Goal: Task Accomplishment & Management: Use online tool/utility

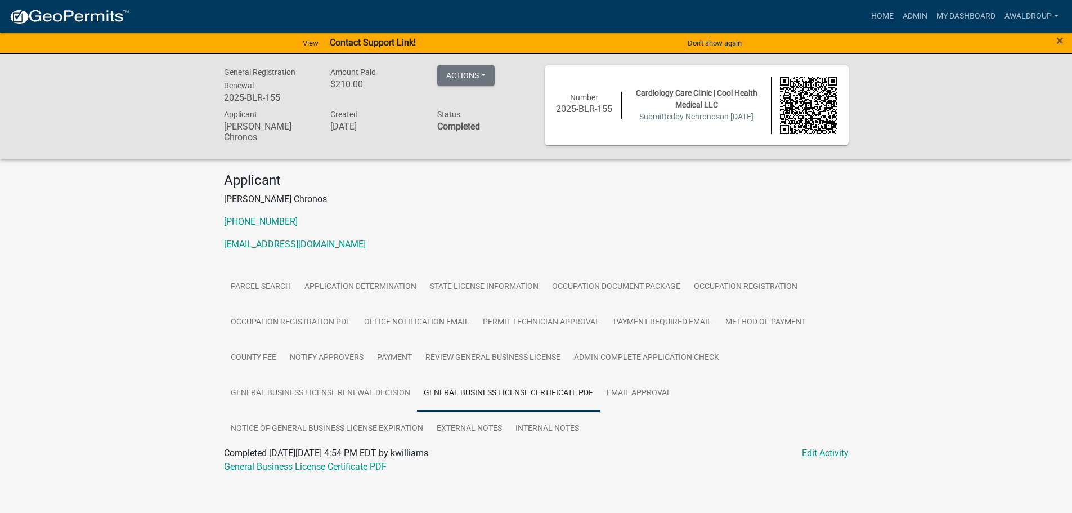
scroll to position [6, 0]
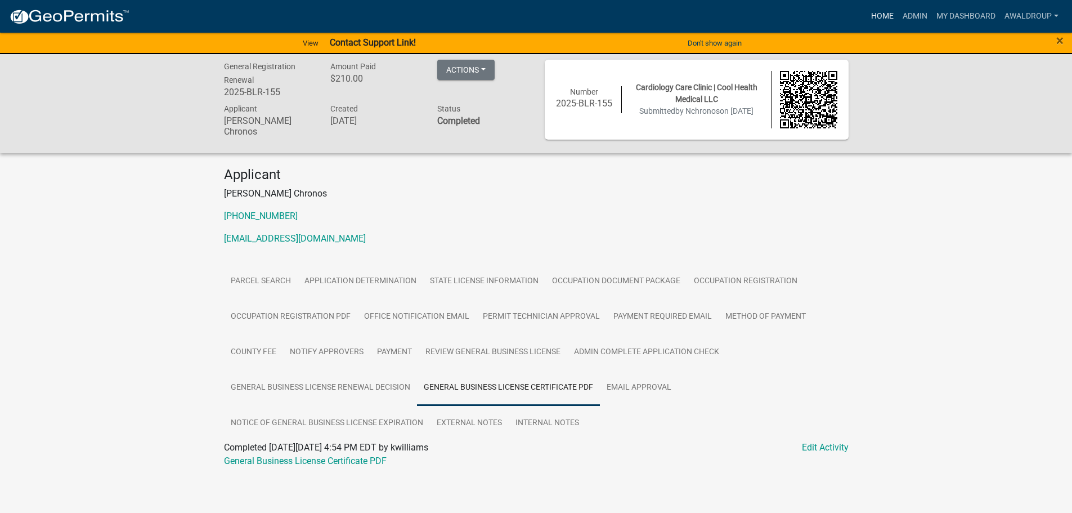
click at [877, 14] on link "Home" at bounding box center [882, 16] width 32 height 21
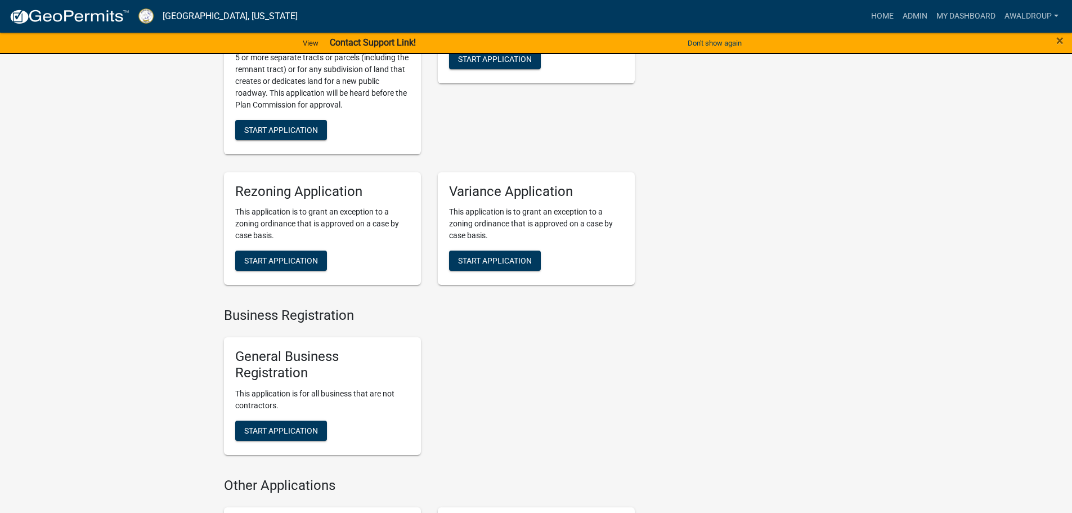
scroll to position [5681, 0]
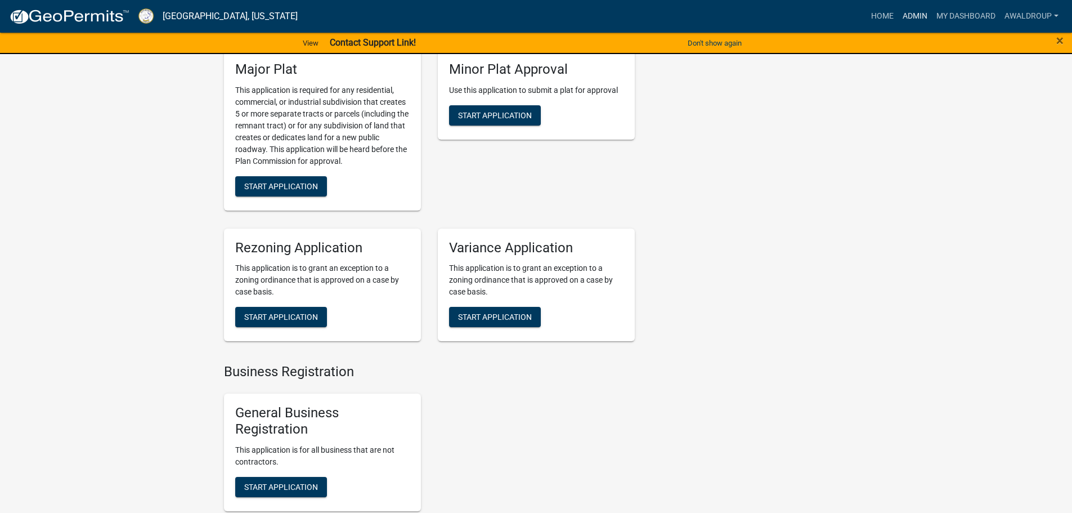
click at [913, 16] on link "Admin" at bounding box center [915, 16] width 34 height 21
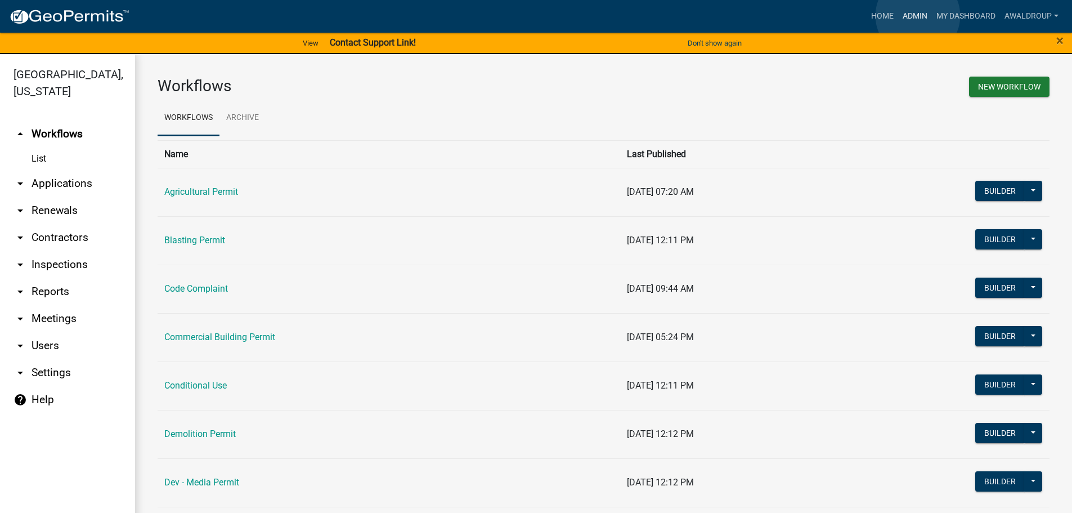
click at [918, 16] on link "Admin" at bounding box center [915, 16] width 34 height 21
click at [956, 15] on link "My Dashboard" at bounding box center [966, 16] width 68 height 21
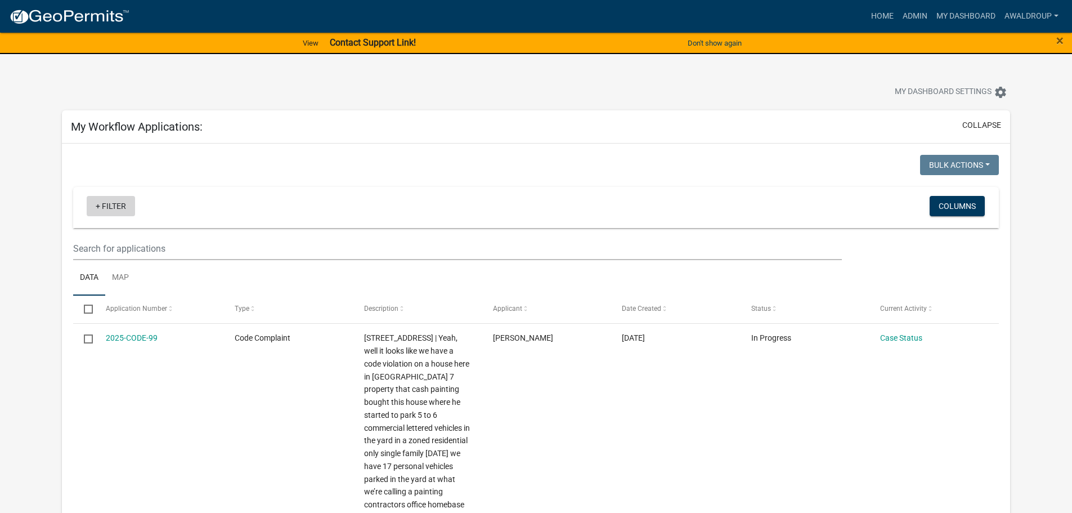
click at [99, 208] on link "+ Filter" at bounding box center [111, 206] width 48 height 20
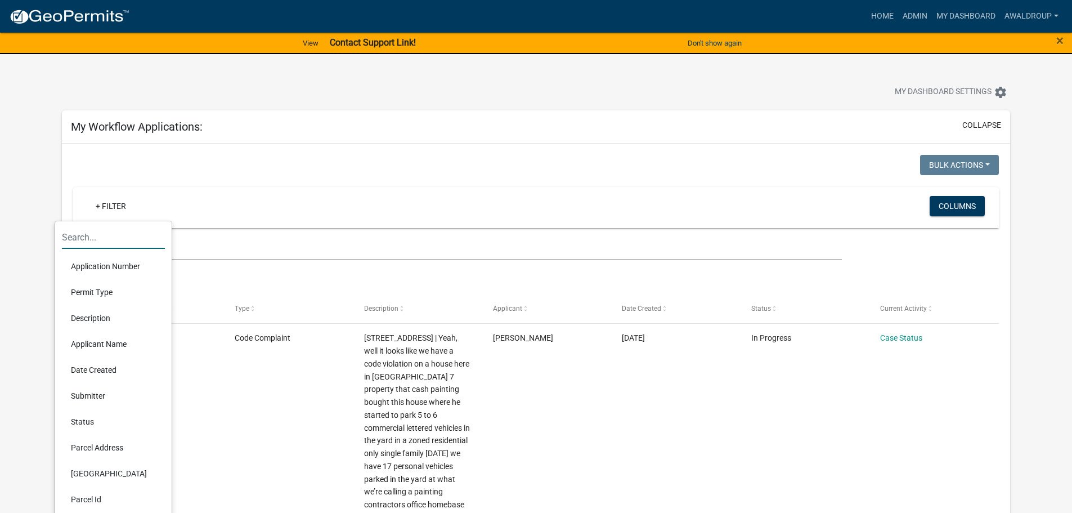
click at [98, 237] on input "text" at bounding box center [113, 237] width 103 height 23
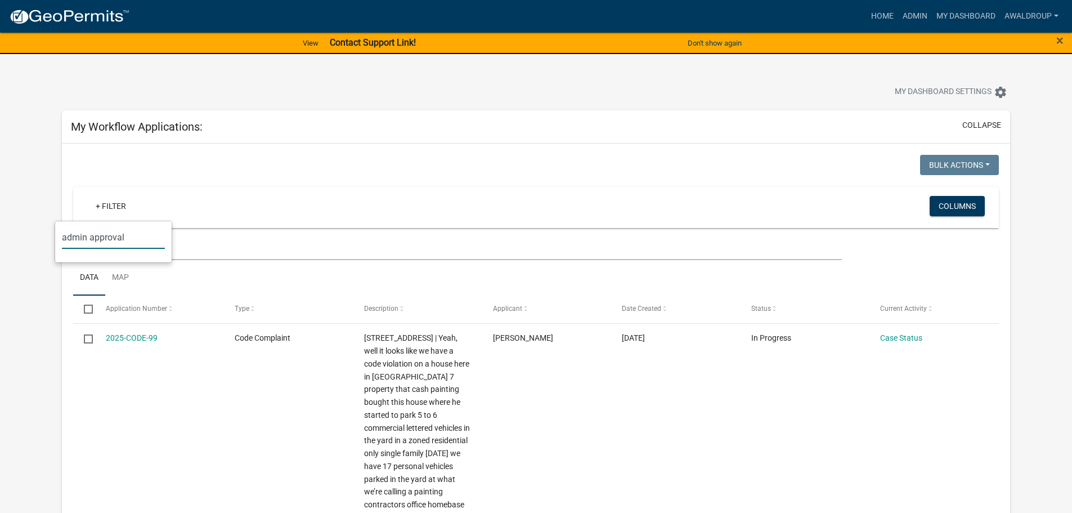
type input "admin approval"
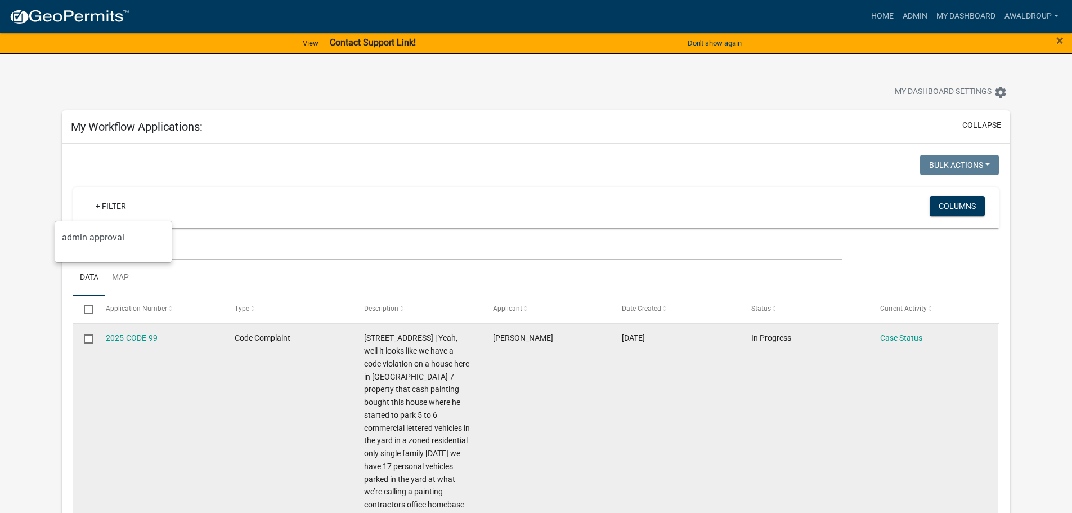
click at [208, 335] on div "2025-CODE-99" at bounding box center [159, 337] width 107 height 13
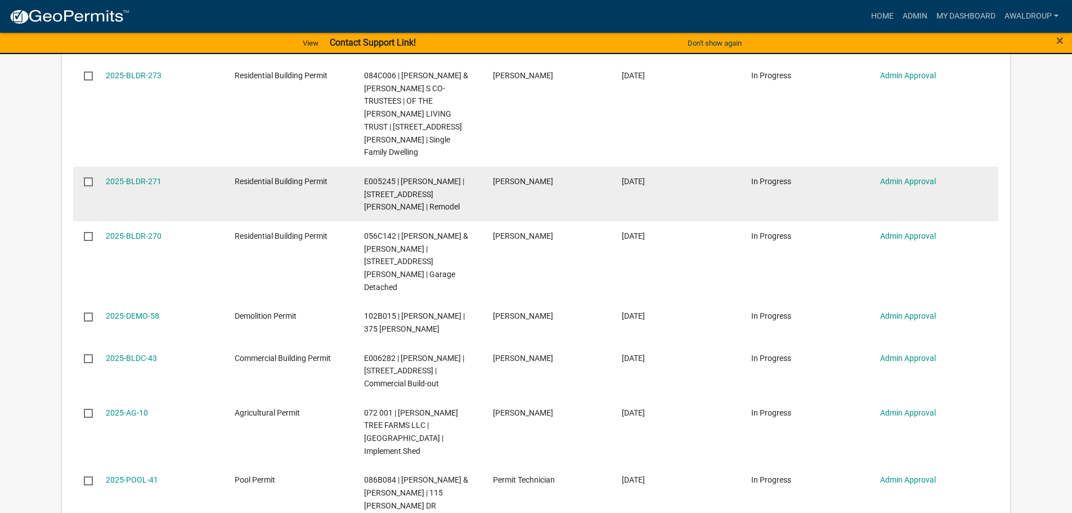
scroll to position [2082, 0]
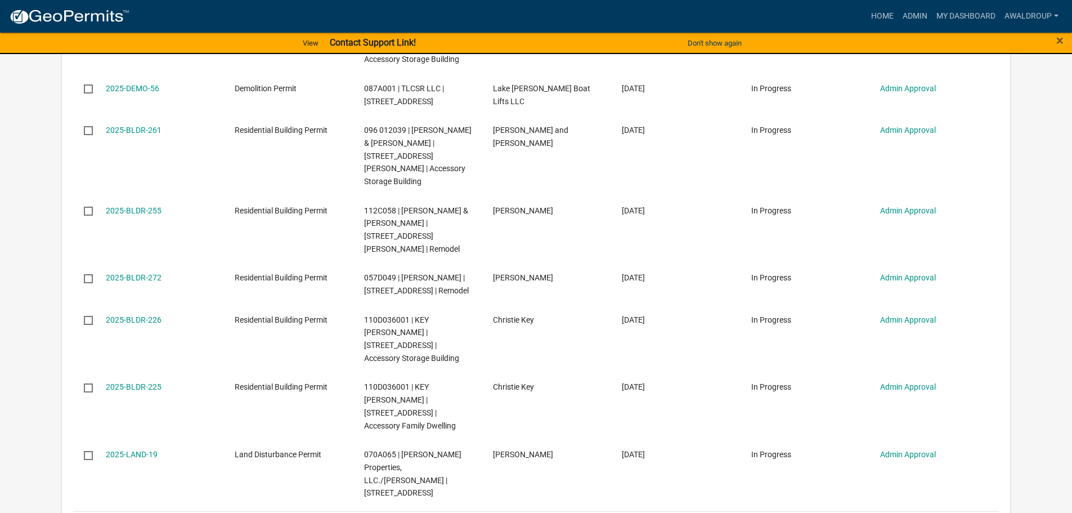
scroll to position [2168, 0]
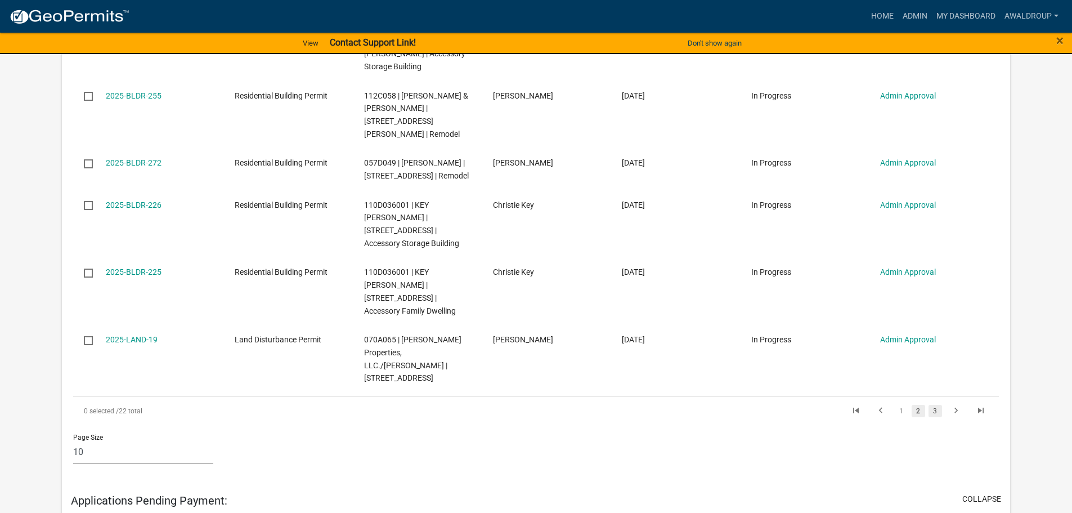
click at [938, 405] on link "3" at bounding box center [935, 411] width 14 height 12
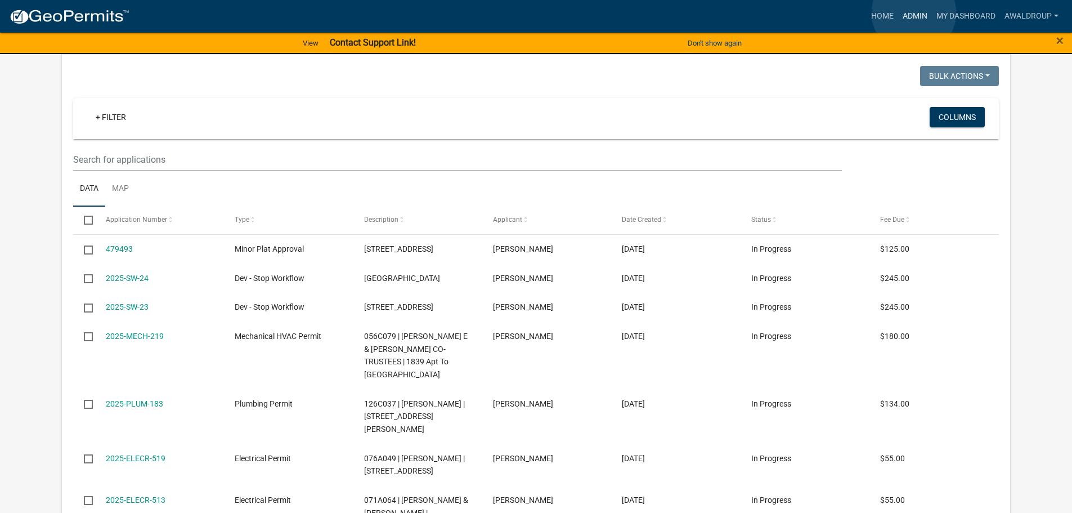
click at [914, 13] on link "Admin" at bounding box center [915, 16] width 34 height 21
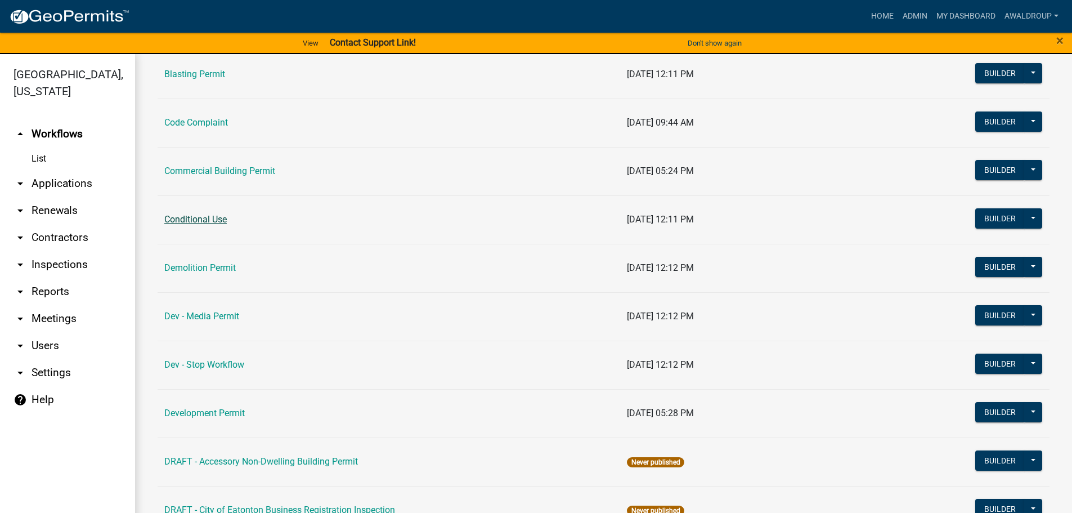
scroll to position [169, 0]
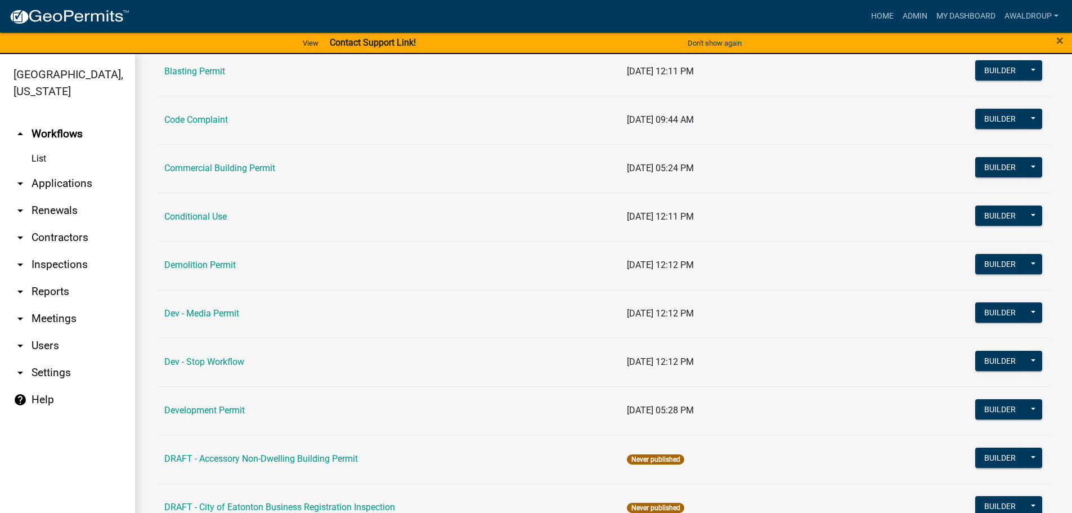
click at [207, 215] on link "Conditional Use" at bounding box center [195, 216] width 62 height 11
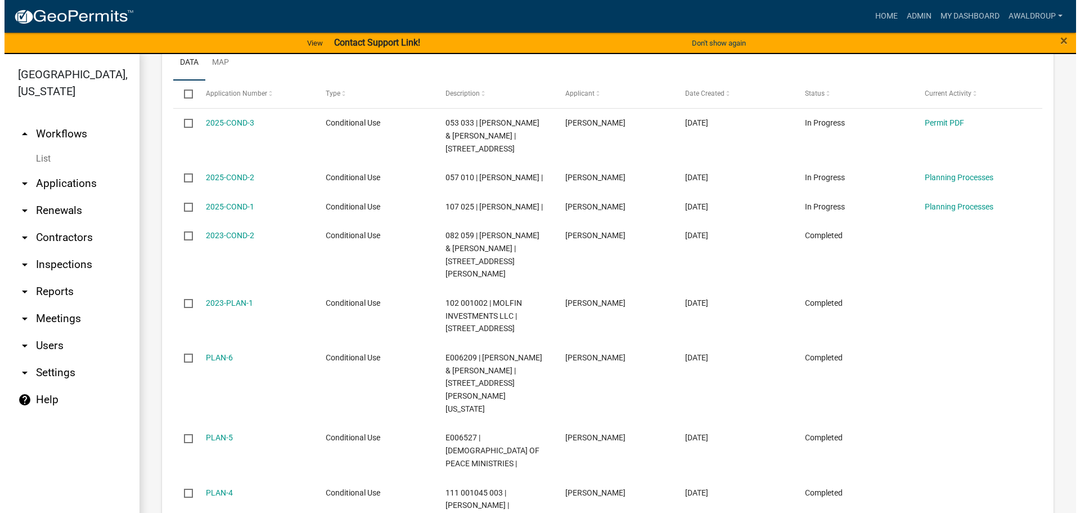
scroll to position [563, 0]
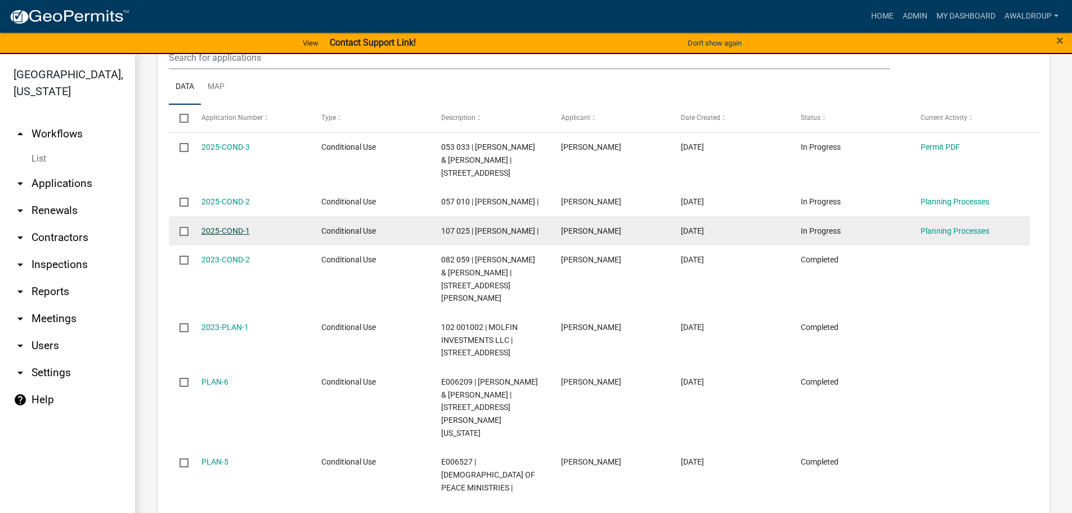
click at [212, 235] on link "2025-COND-1" at bounding box center [225, 230] width 48 height 9
